Goal: Information Seeking & Learning: Learn about a topic

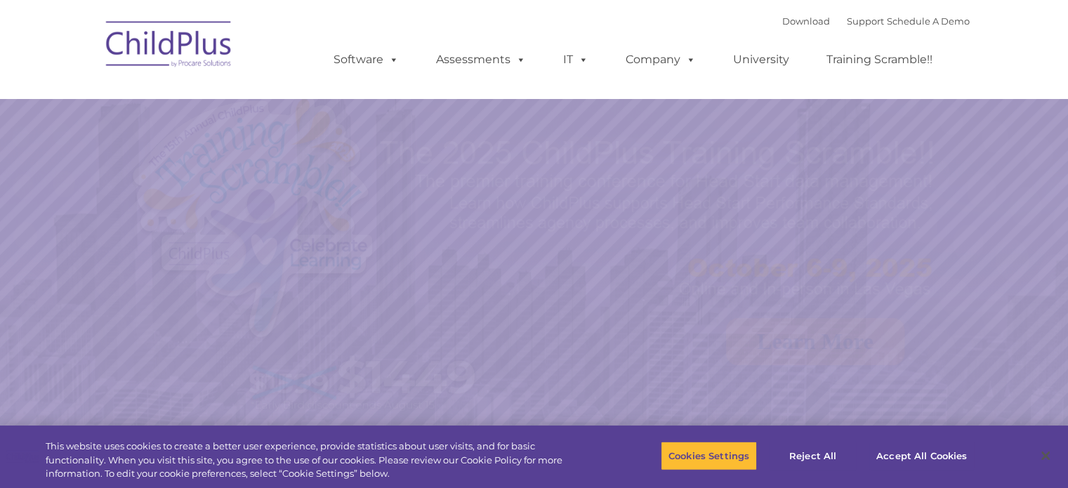
select select "MEDIUM"
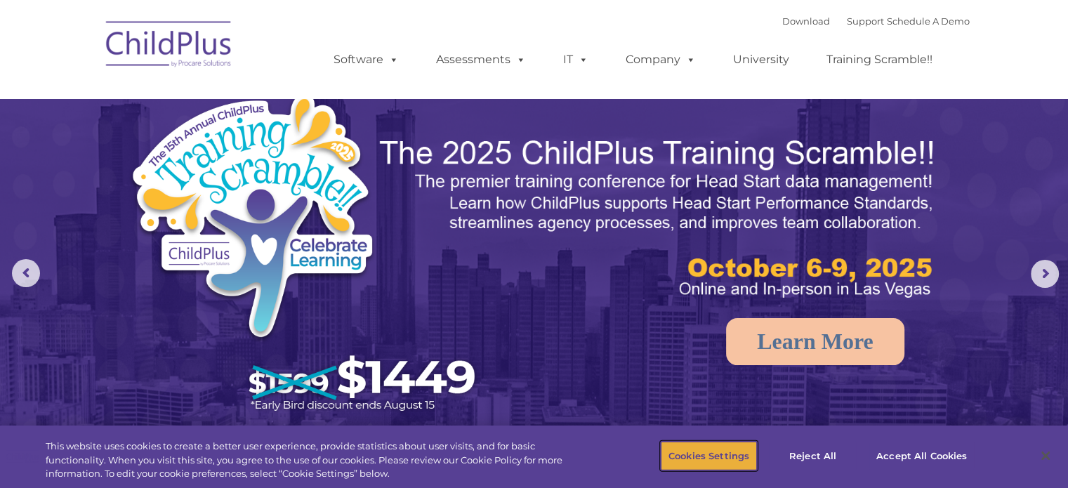
click at [711, 450] on button "Cookies Settings" at bounding box center [709, 455] width 96 height 29
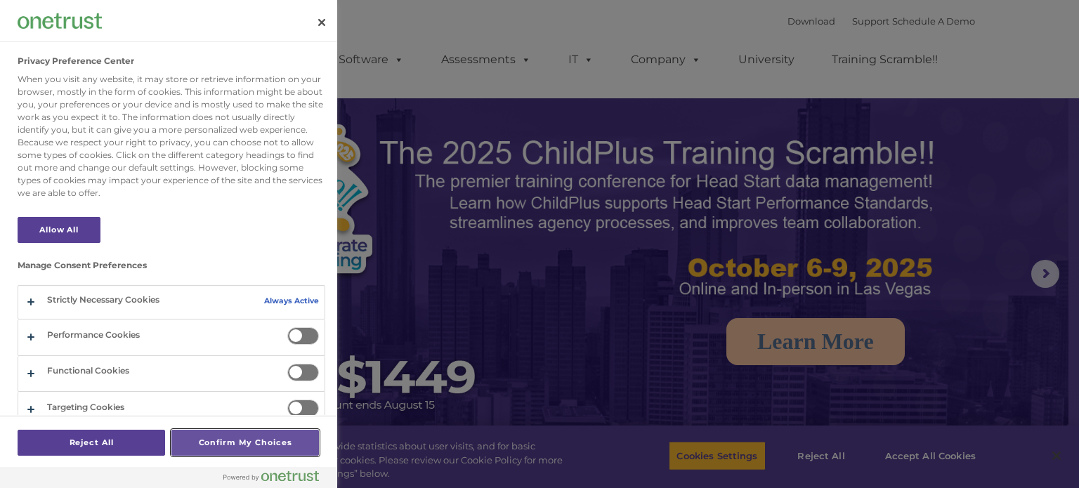
click at [236, 443] on button "Confirm My Choices" at bounding box center [244, 443] width 147 height 26
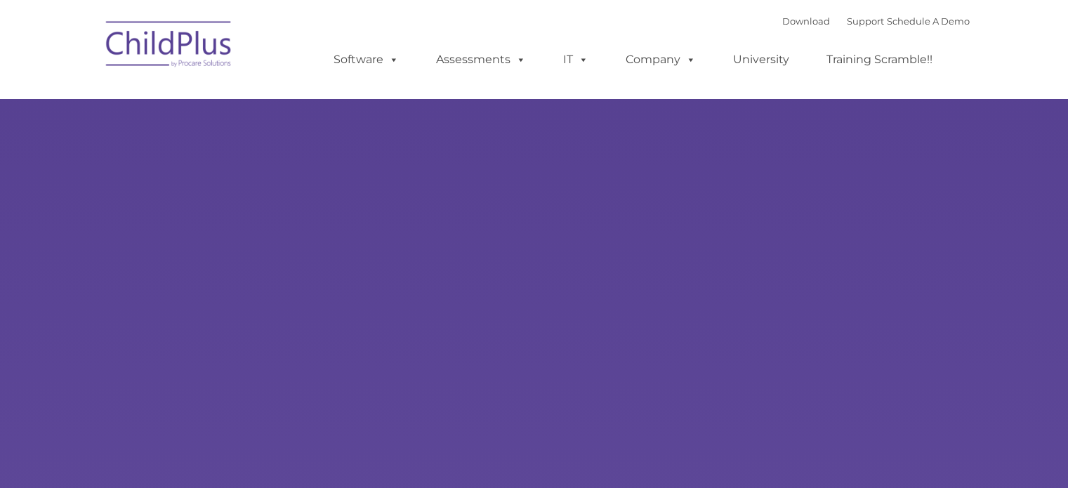
type input ""
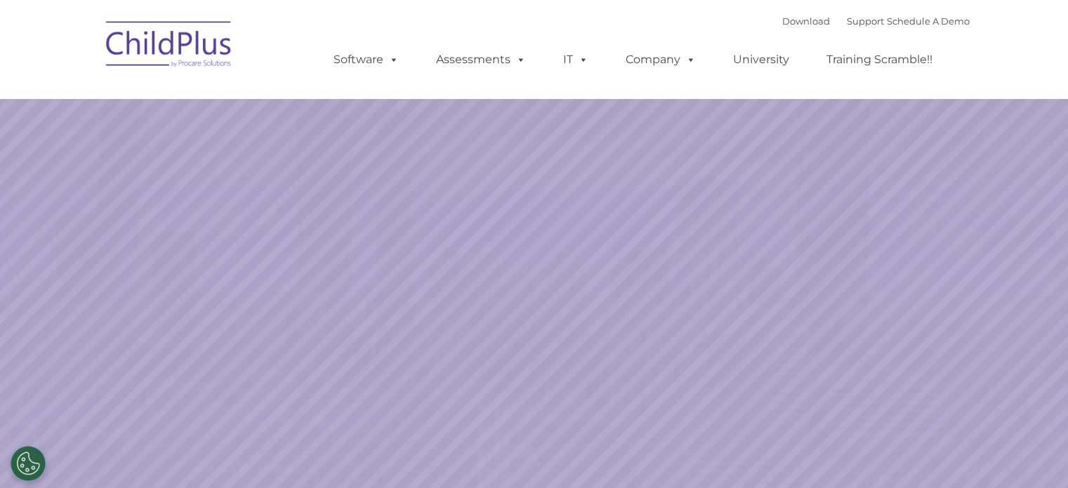
select select "MEDIUM"
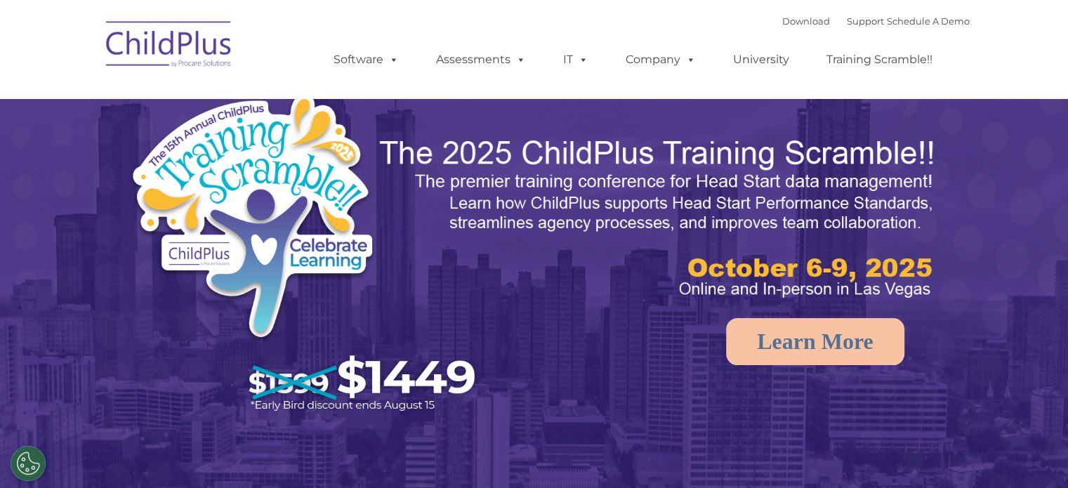
select select "MEDIUM"
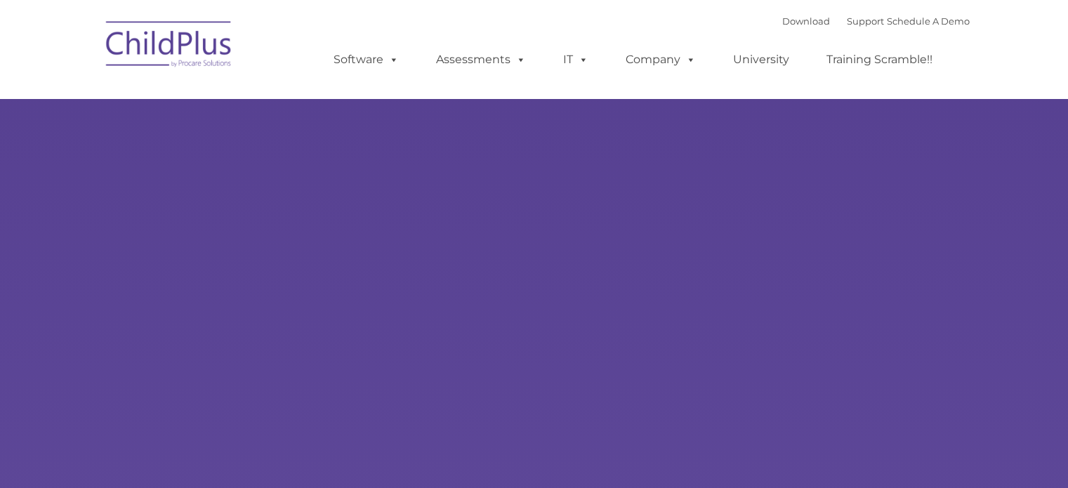
type input ""
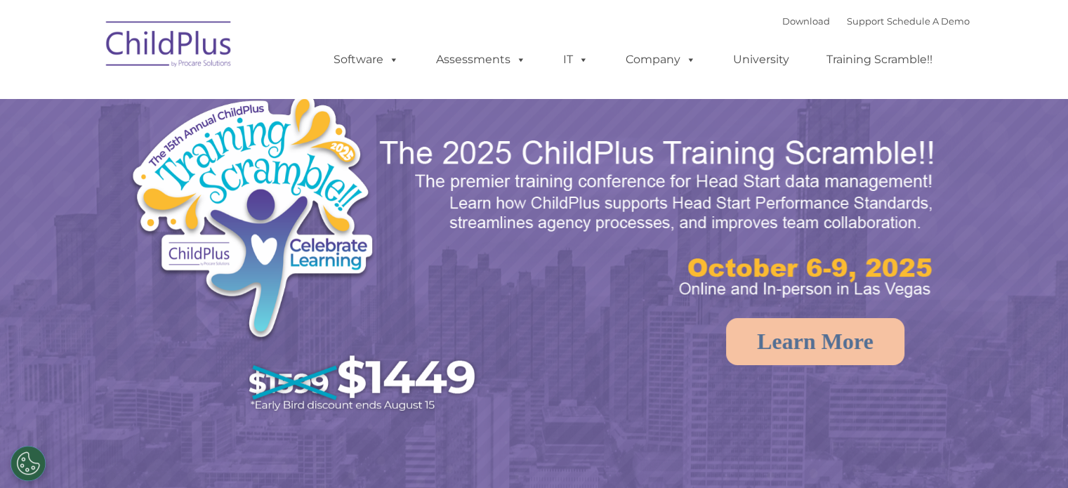
select select "MEDIUM"
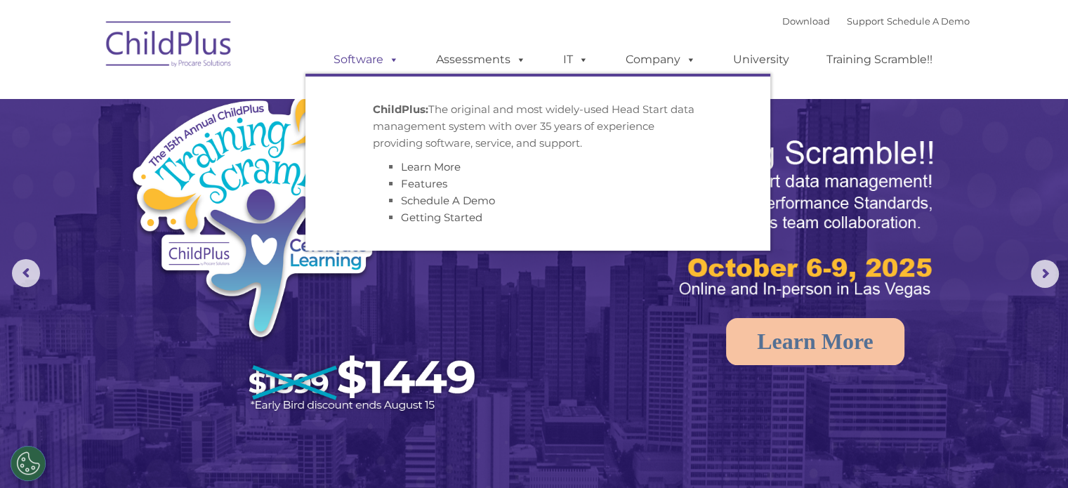
click at [398, 61] on span at bounding box center [390, 59] width 15 height 13
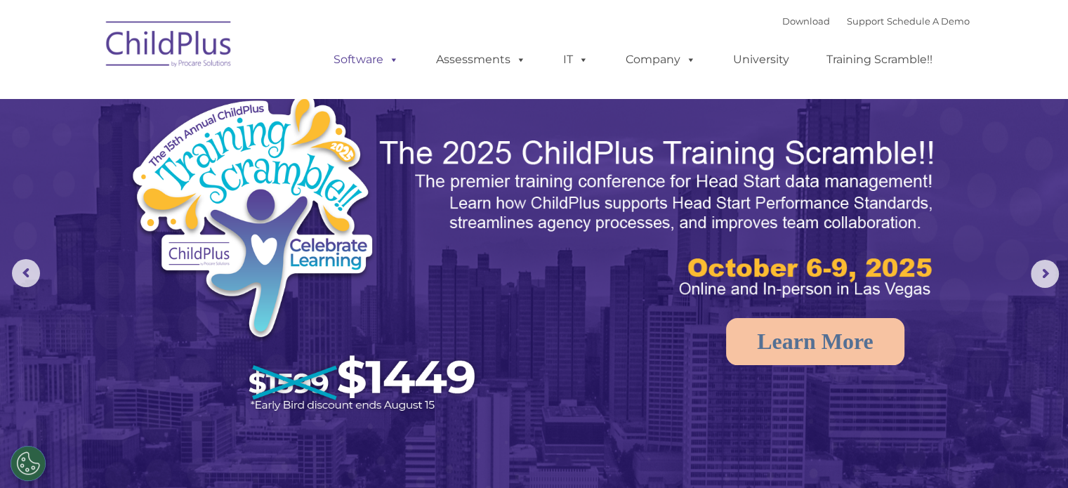
click at [398, 61] on span at bounding box center [390, 59] width 15 height 13
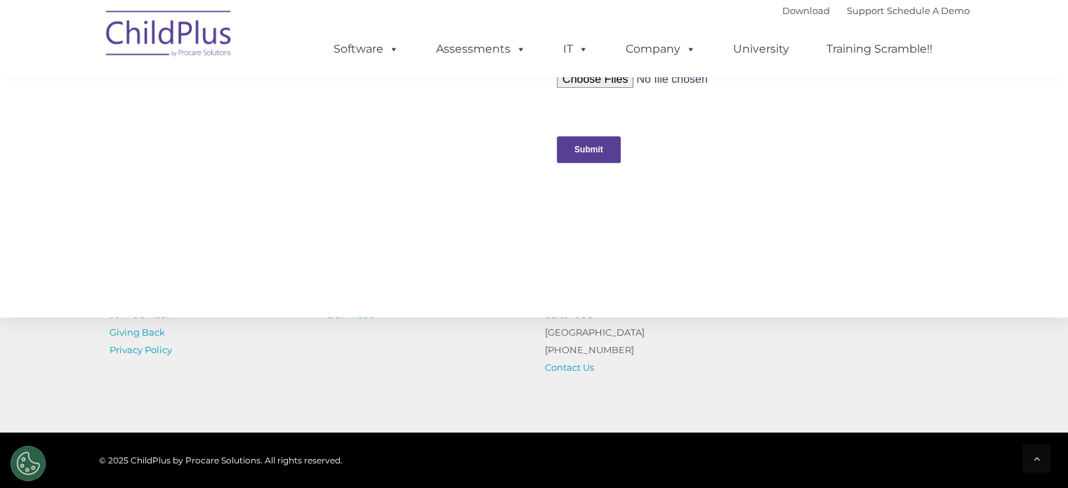
scroll to position [1579, 0]
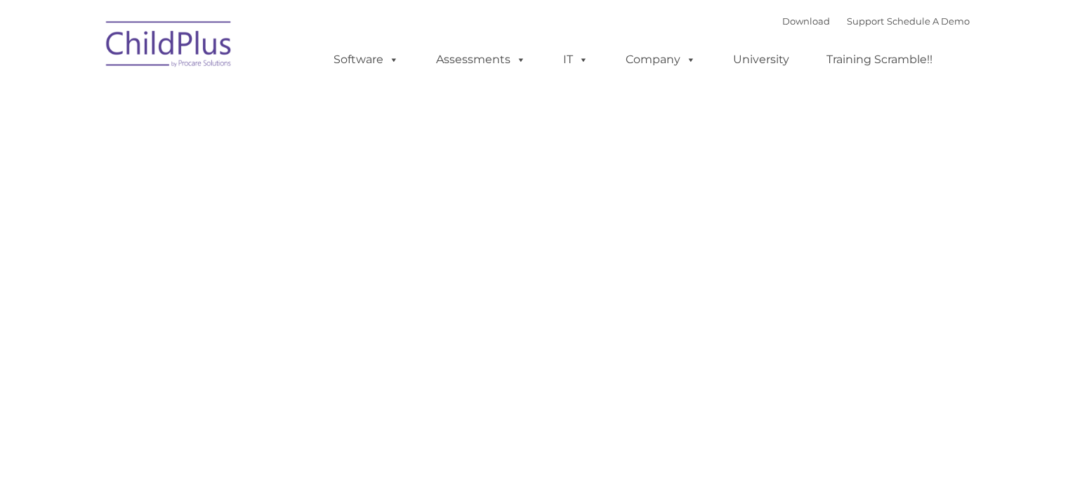
type input ""
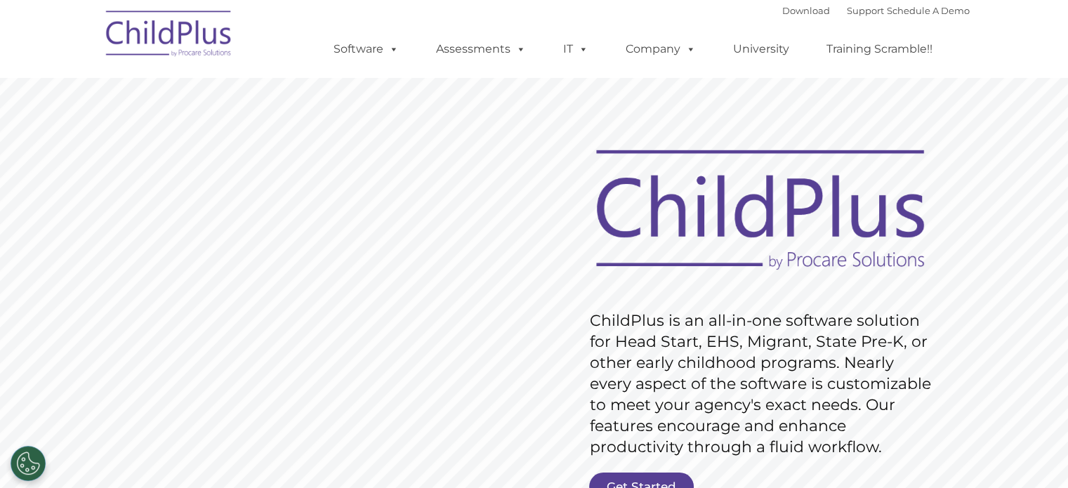
click at [1014, 368] on rs-slide "Request Pricing ChildPlus is an all-in-one software solution for Head Start, EH…" at bounding box center [534, 365] width 1068 height 632
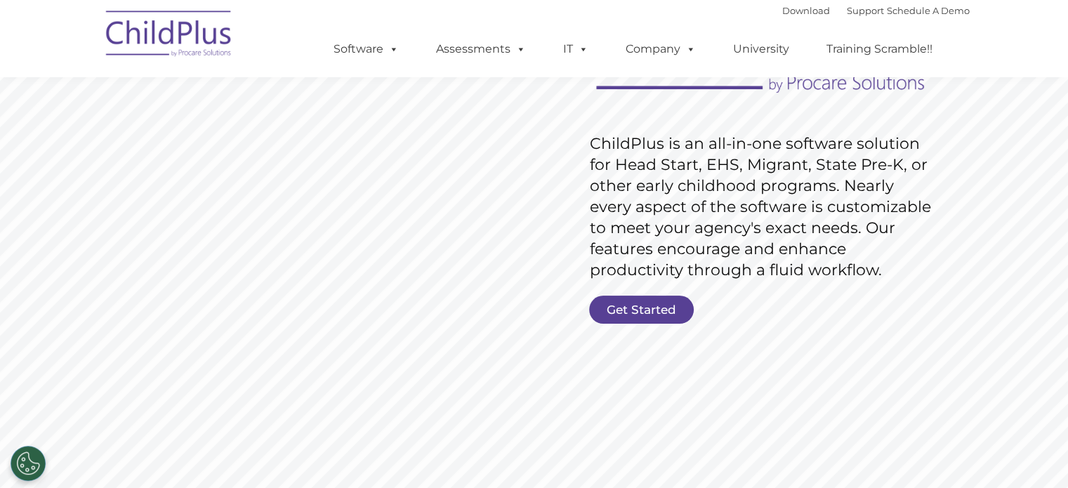
scroll to position [178, 0]
click at [678, 307] on link "Get Started" at bounding box center [641, 309] width 105 height 28
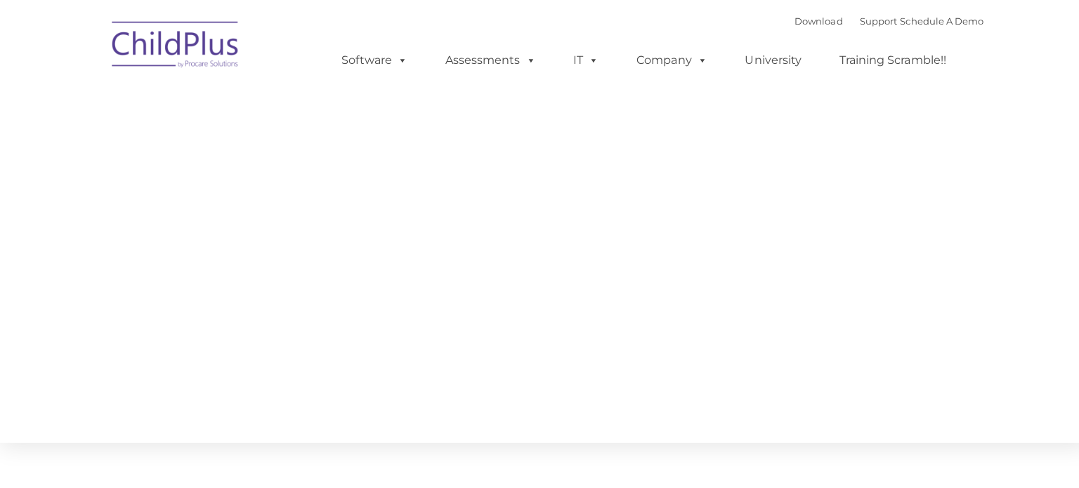
type input ""
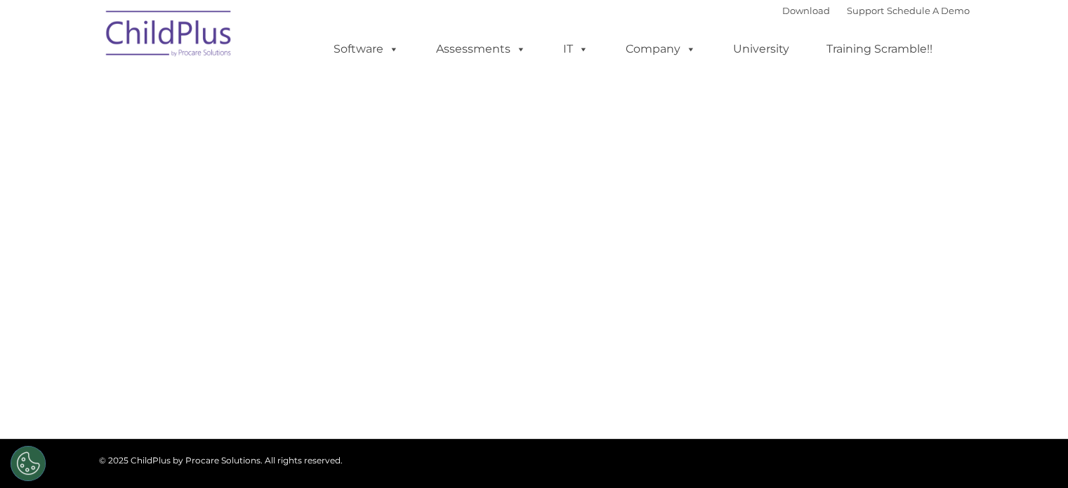
select select "MEDIUM"
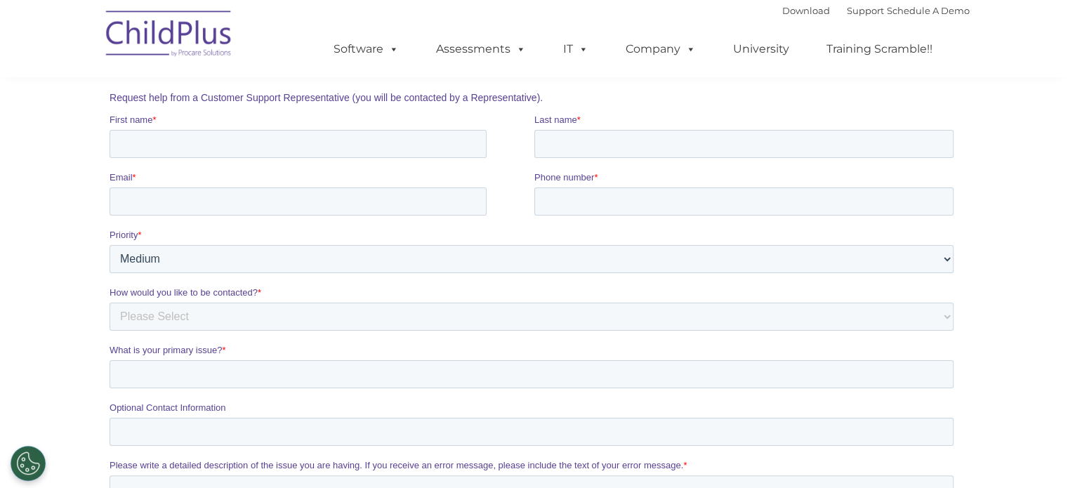
scroll to position [212, 0]
click at [702, 258] on select "Please Select Low Medium High" at bounding box center [531, 258] width 844 height 28
